Goal: Task Accomplishment & Management: Manage account settings

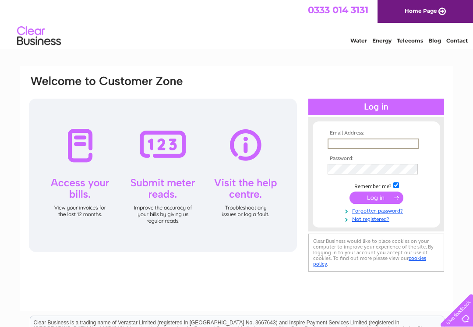
click at [380, 143] on input "text" at bounding box center [373, 143] width 91 height 11
type input "juliatreloar@yahoo.co.uk"
click at [376, 202] on input "submit" at bounding box center [377, 197] width 54 height 12
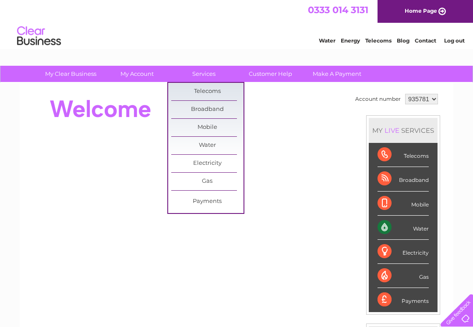
click at [209, 73] on link "Services" at bounding box center [204, 74] width 72 height 16
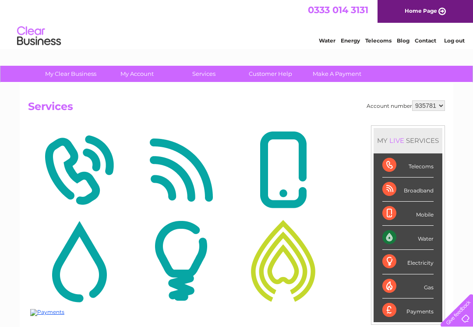
click at [209, 147] on img at bounding box center [181, 170] width 98 height 85
